Goal: Transaction & Acquisition: Purchase product/service

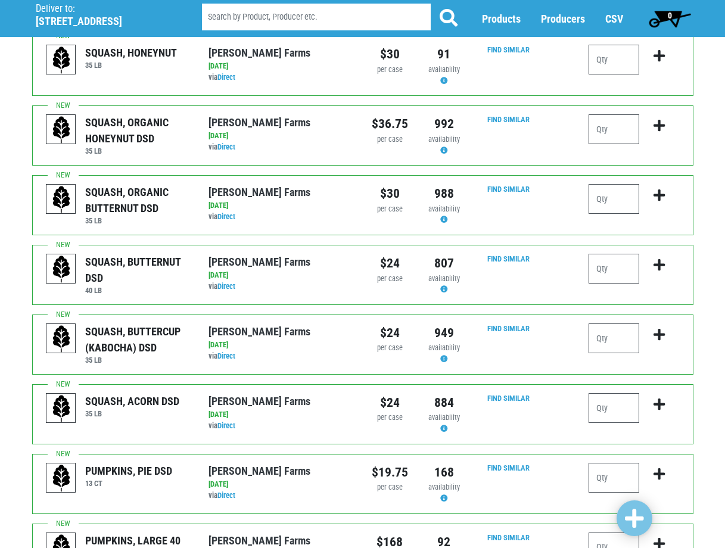
scroll to position [655, 0]
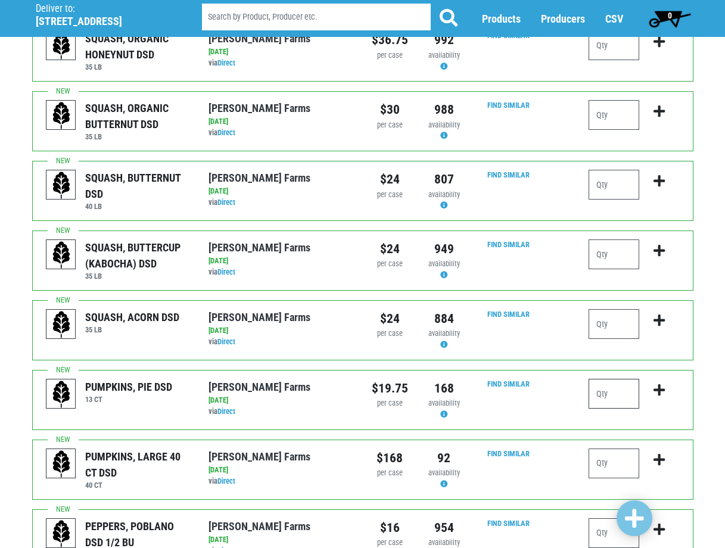
click at [611, 379] on input "number" at bounding box center [614, 394] width 51 height 30
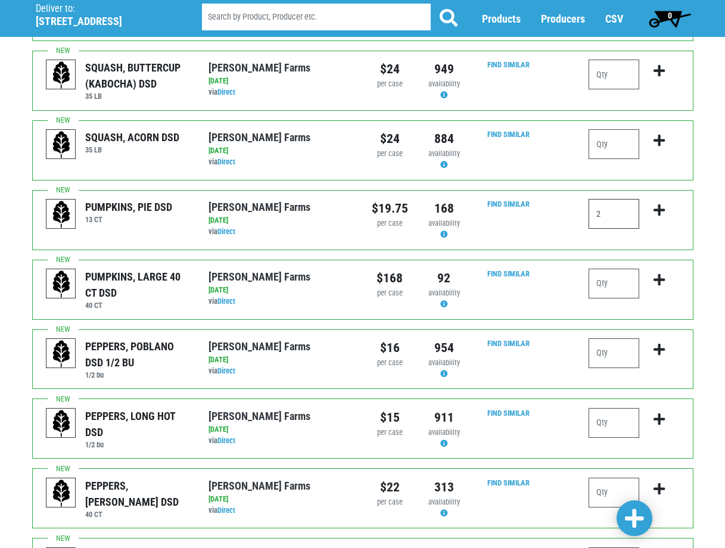
scroll to position [894, 0]
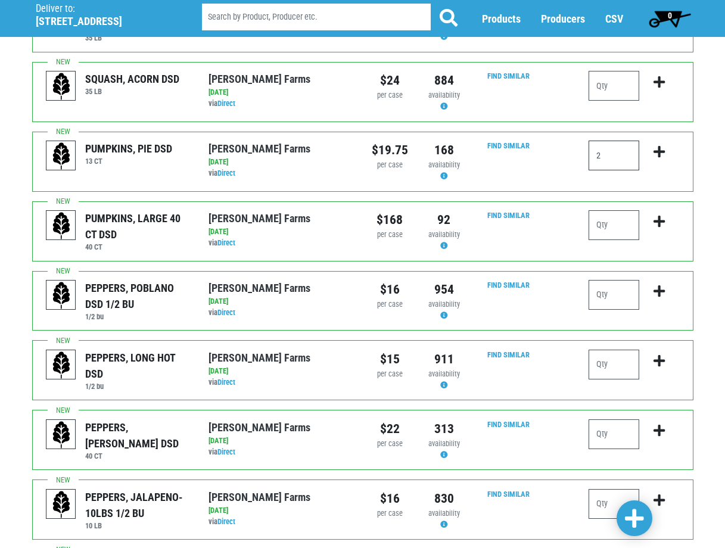
type input "2"
click at [609, 350] on input "number" at bounding box center [614, 365] width 51 height 30
type input "1"
click at [606, 419] on input "number" at bounding box center [614, 434] width 51 height 30
type input "3"
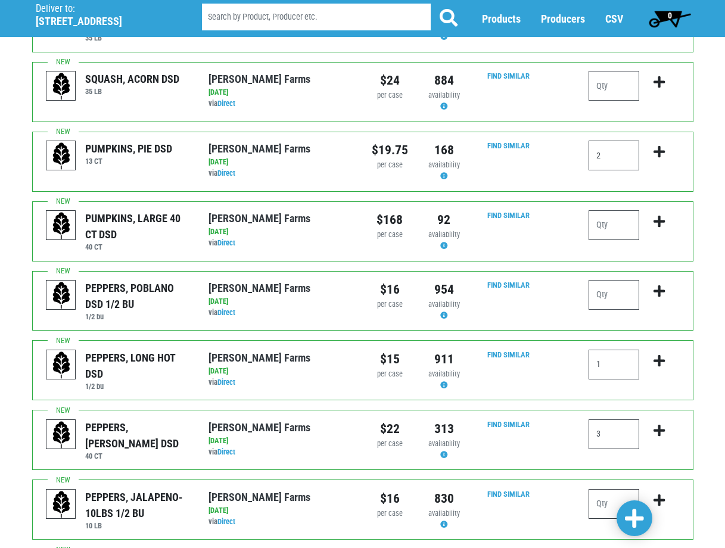
click at [608, 489] on input "number" at bounding box center [614, 504] width 51 height 30
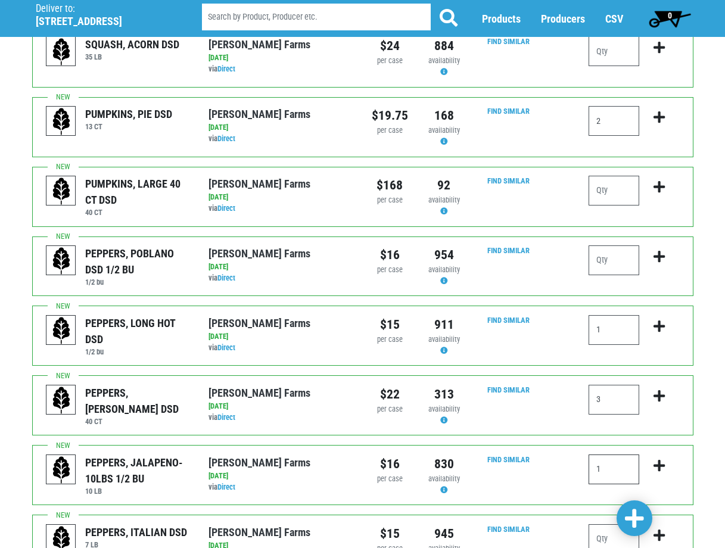
scroll to position [953, 0]
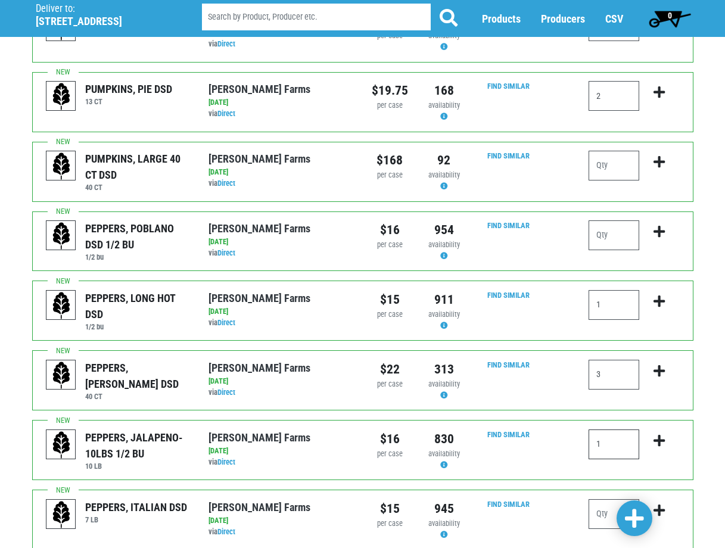
type input "1"
click at [599, 499] on input "number" at bounding box center [614, 514] width 51 height 30
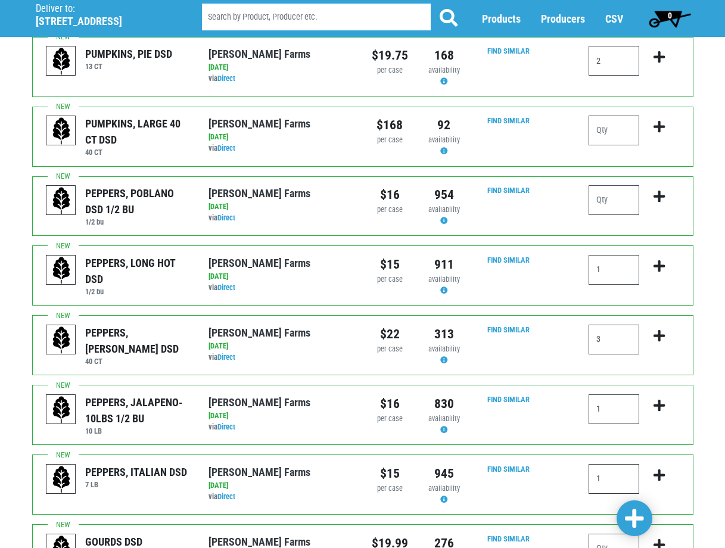
scroll to position [1069, 0]
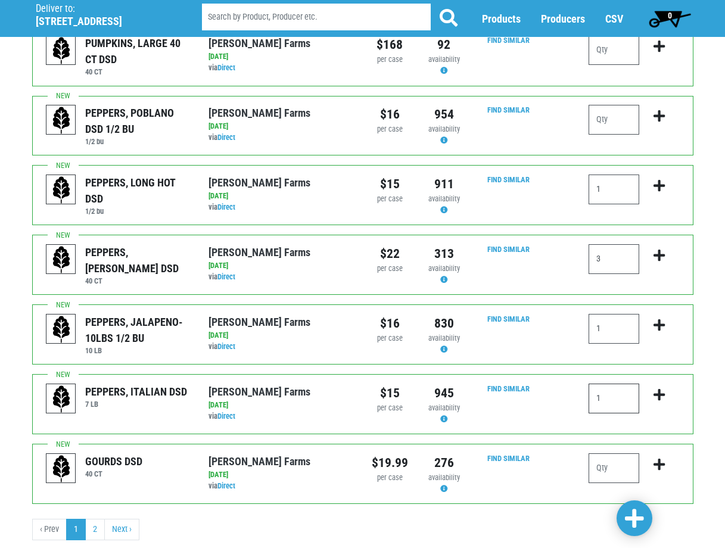
type input "1"
click at [637, 524] on span at bounding box center [634, 518] width 19 height 21
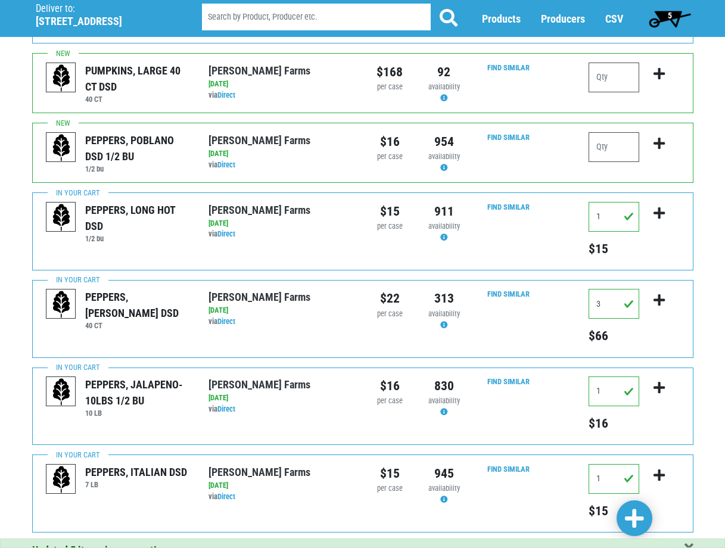
scroll to position [1157, 0]
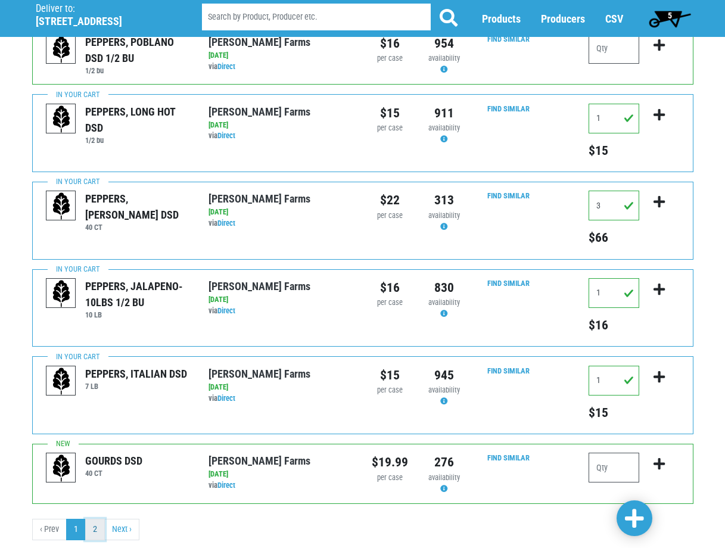
click at [91, 519] on link "2" at bounding box center [95, 529] width 20 height 21
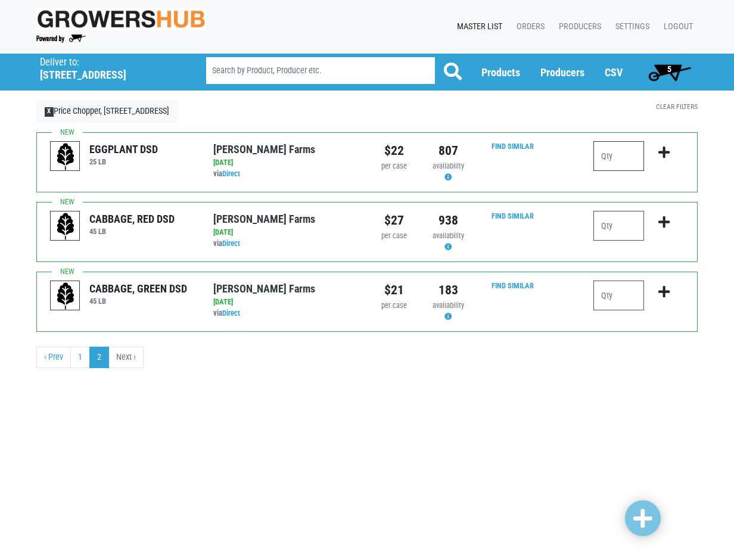
click at [633, 154] on input "number" at bounding box center [618, 156] width 51 height 30
type input "1"
click at [648, 522] on span at bounding box center [642, 518] width 19 height 21
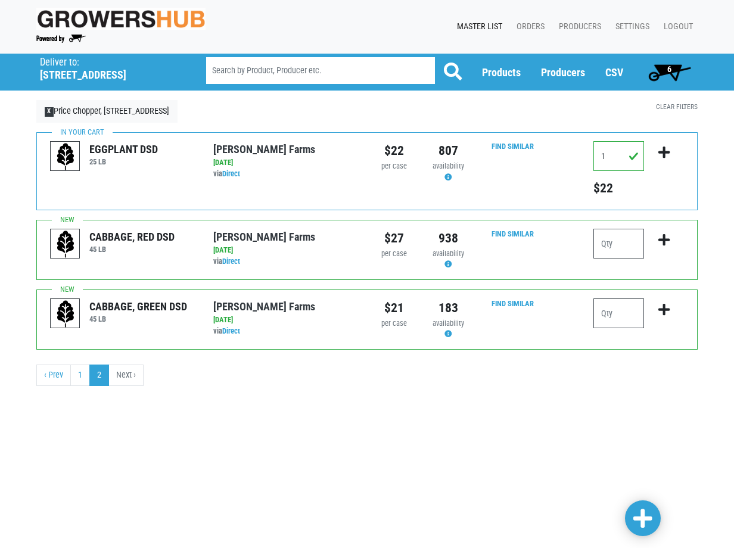
click at [665, 64] on span "6" at bounding box center [669, 72] width 53 height 24
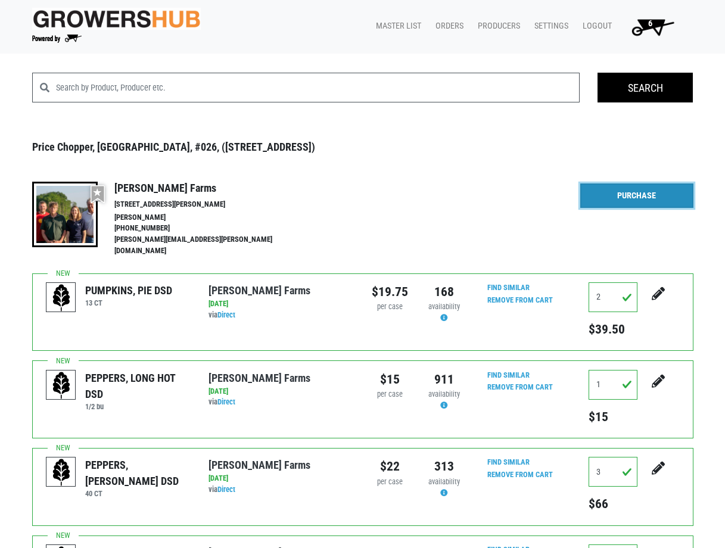
click at [609, 192] on link "Purchase" at bounding box center [636, 195] width 113 height 25
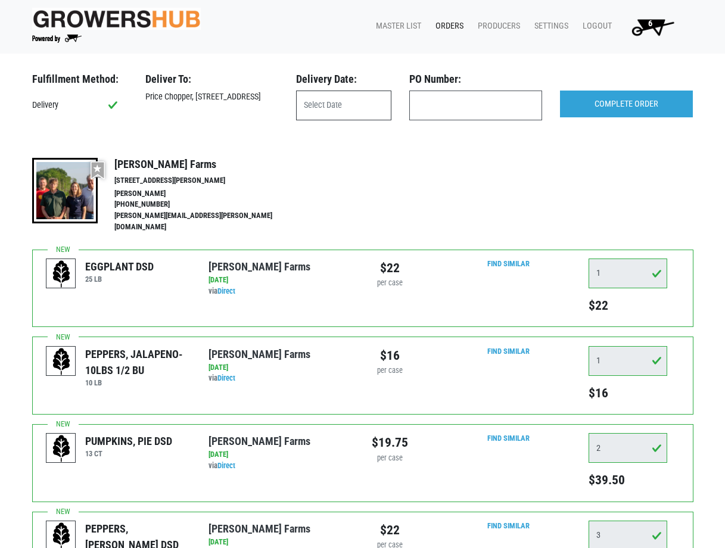
click at [331, 111] on input "text" at bounding box center [343, 106] width 95 height 30
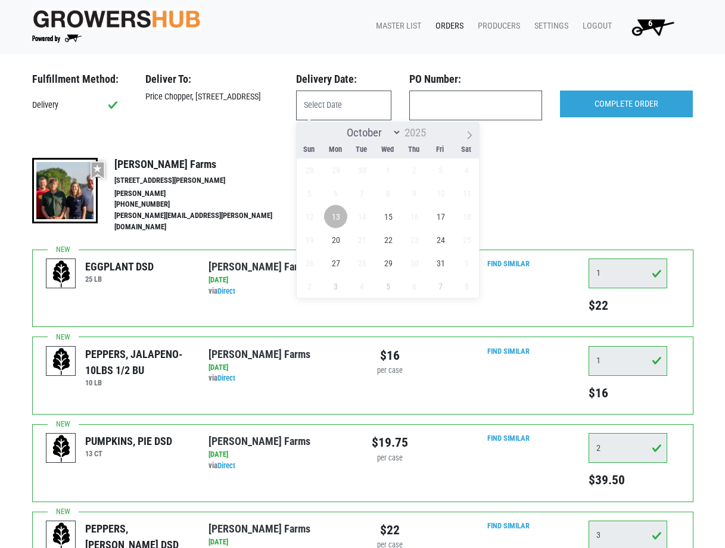
click at [340, 212] on span "13" at bounding box center [335, 216] width 23 height 23
type input "[DATE]"
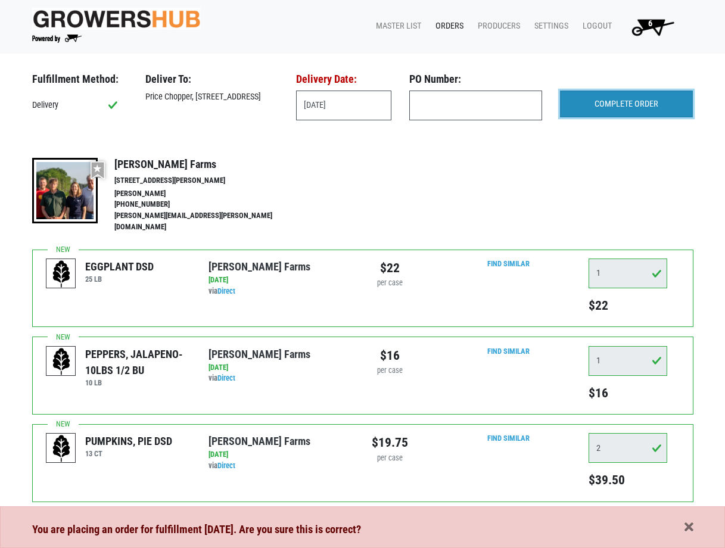
click at [611, 109] on input "COMPLETE ORDER" at bounding box center [626, 104] width 133 height 27
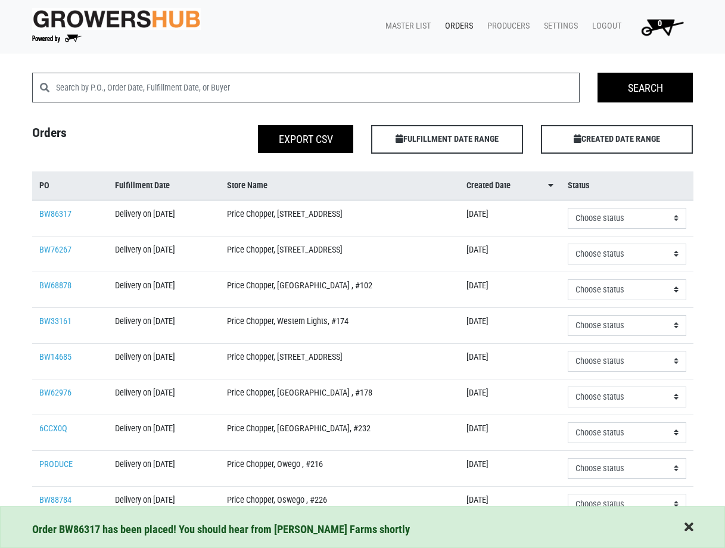
click at [686, 529] on span "button" at bounding box center [688, 527] width 9 height 13
